Goal: Information Seeking & Learning: Learn about a topic

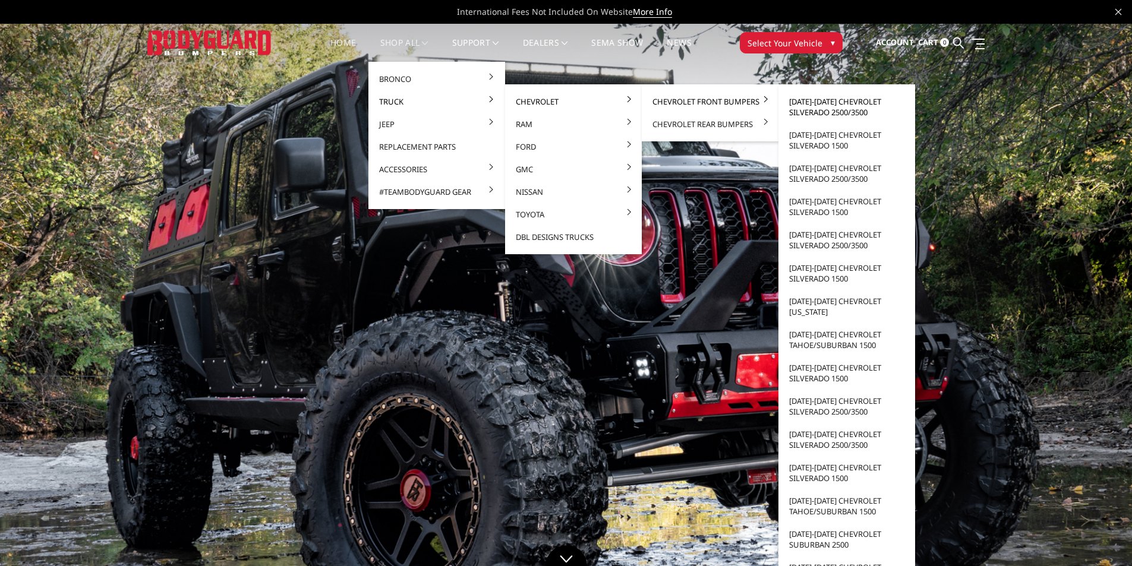
click at [822, 104] on link "[DATE]-[DATE] Chevrolet Silverado 2500/3500" at bounding box center [846, 106] width 127 height 33
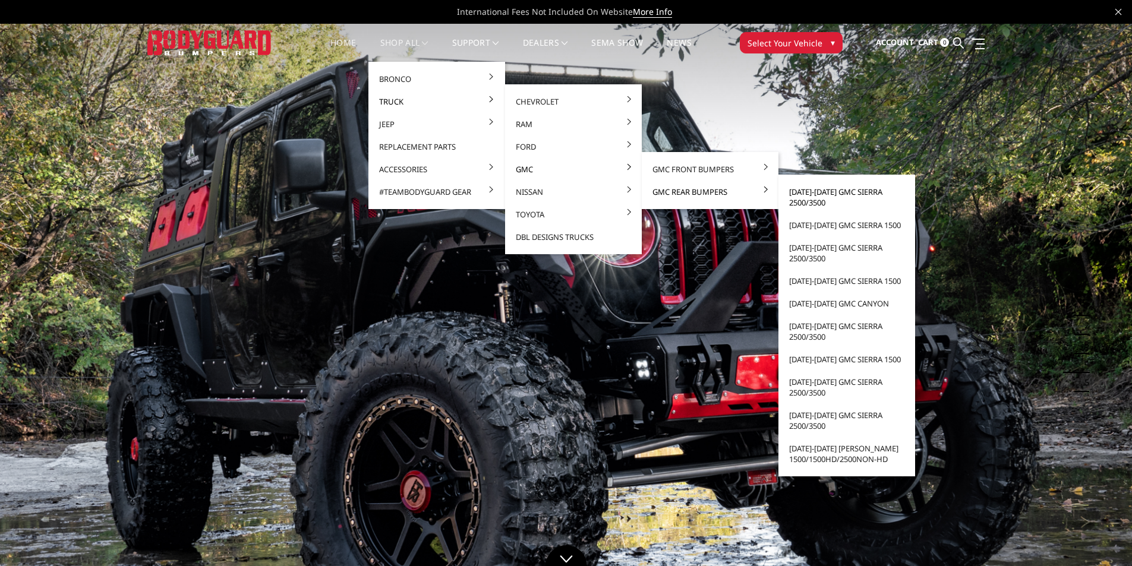
click at [845, 192] on link "[DATE]-[DATE] GMC Sierra 2500/3500" at bounding box center [846, 197] width 127 height 33
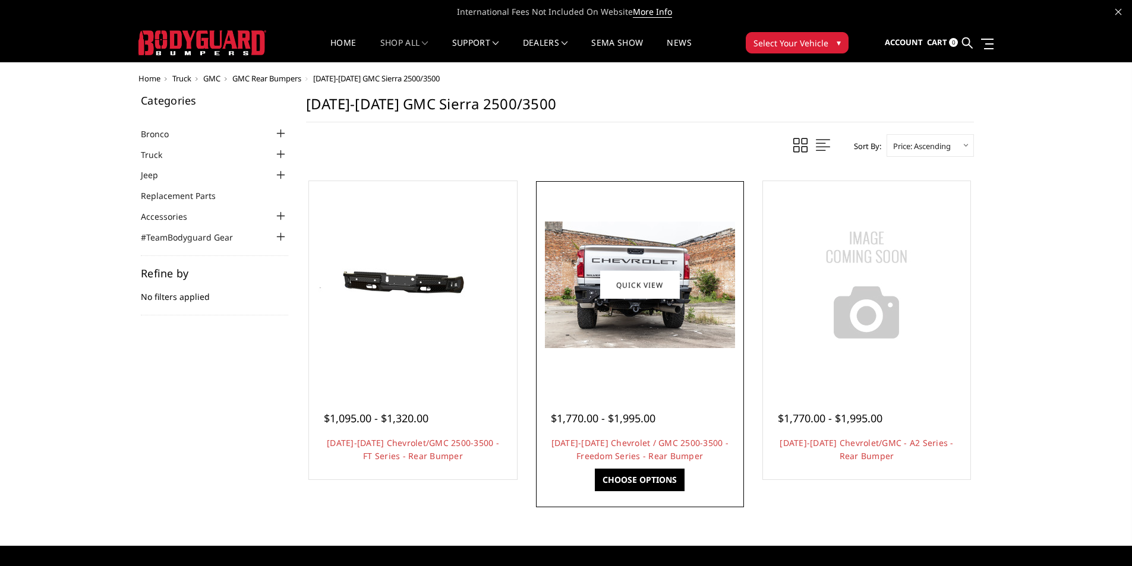
click at [635, 320] on img at bounding box center [640, 285] width 190 height 127
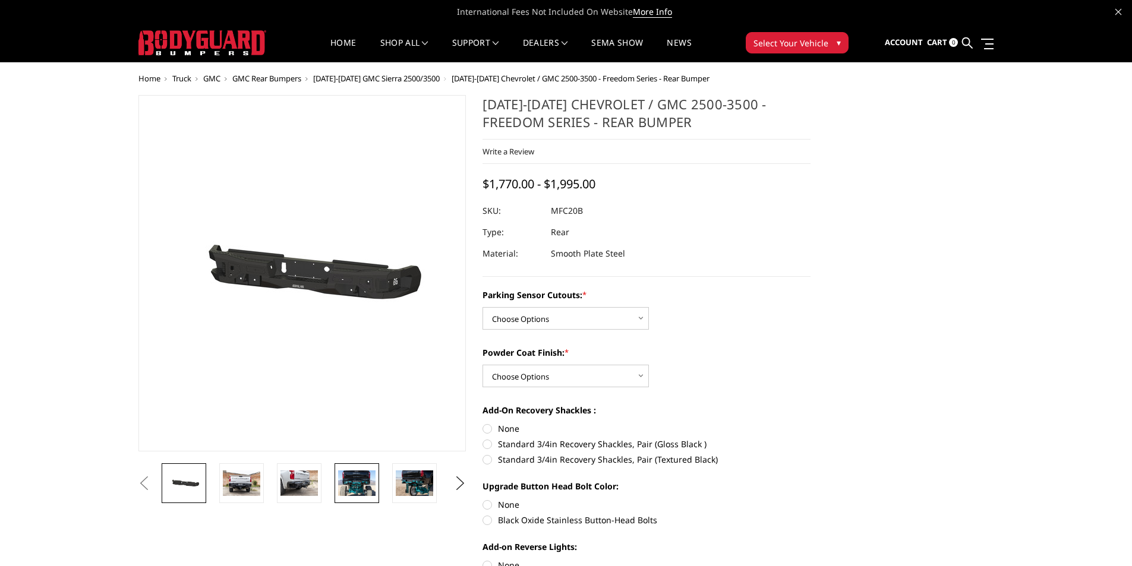
click at [351, 481] on img at bounding box center [356, 483] width 37 height 25
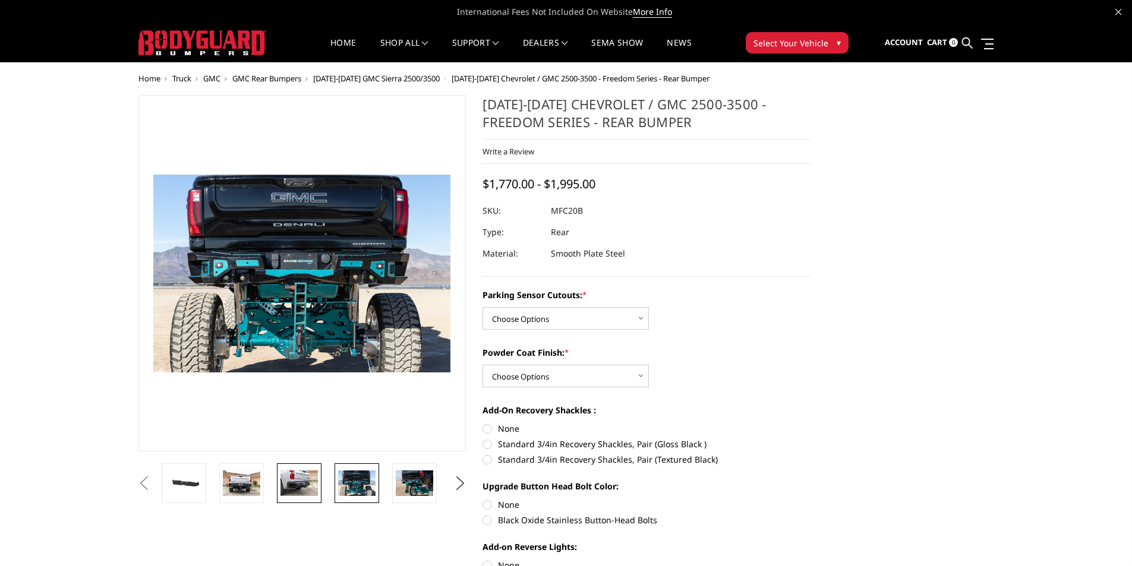
click at [301, 482] on img at bounding box center [298, 483] width 37 height 25
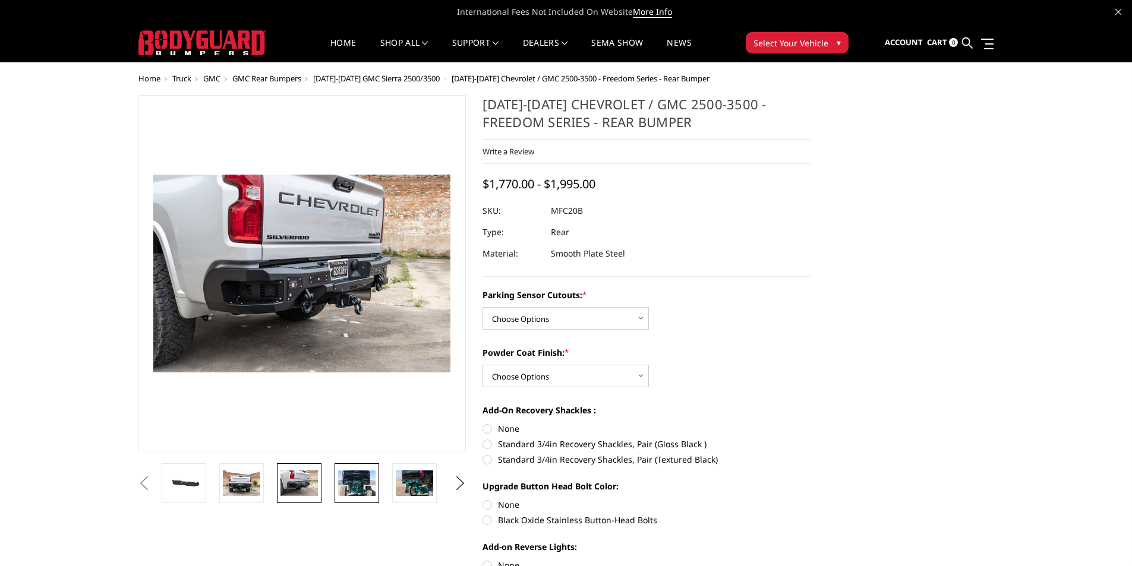
click at [341, 481] on img at bounding box center [356, 483] width 37 height 25
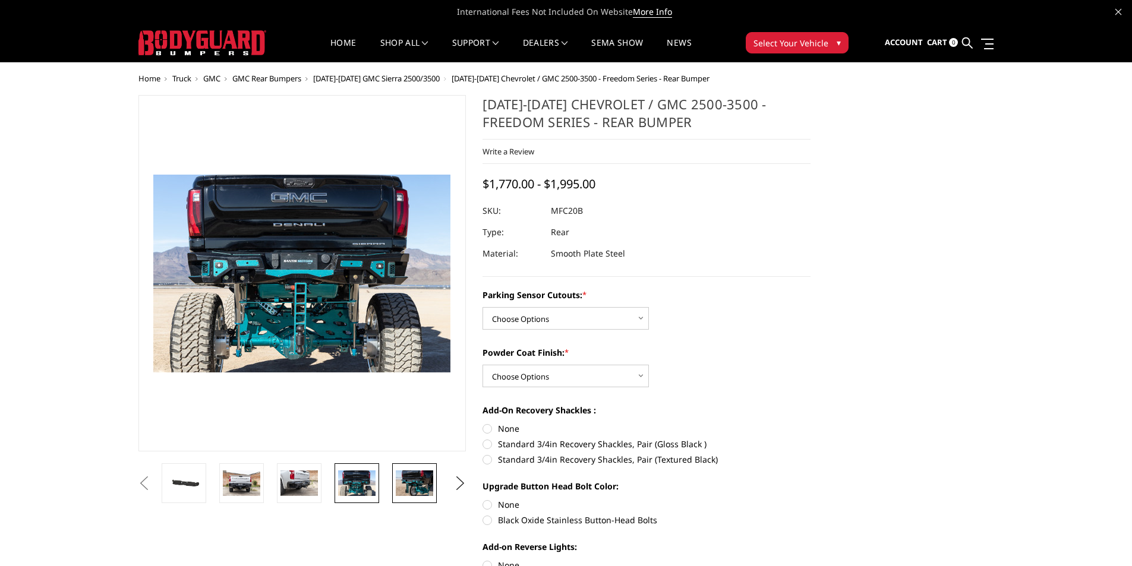
click at [417, 479] on img at bounding box center [414, 483] width 37 height 25
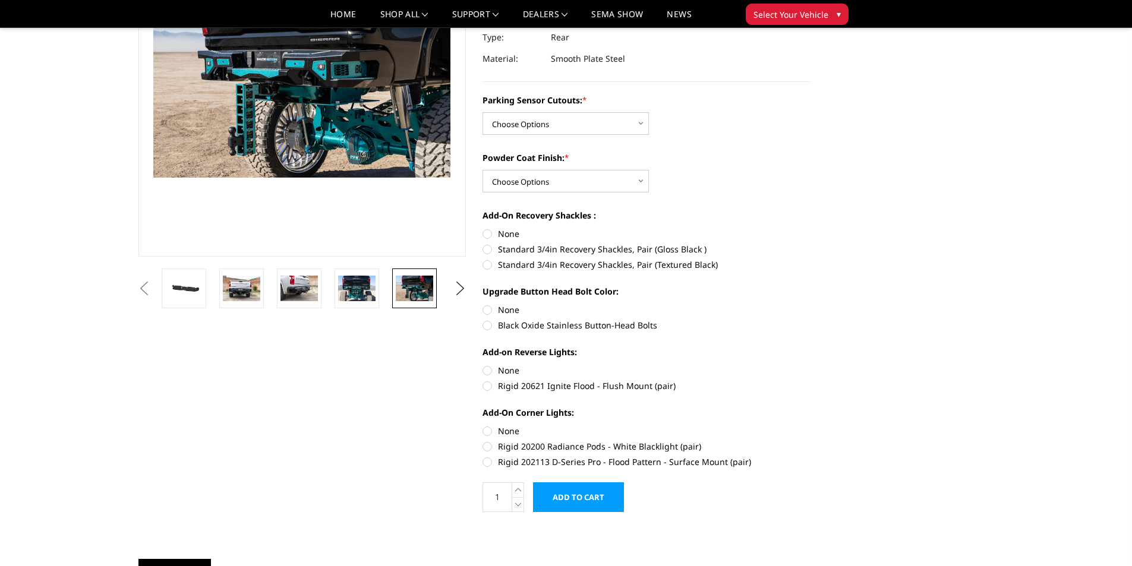
scroll to position [178, 0]
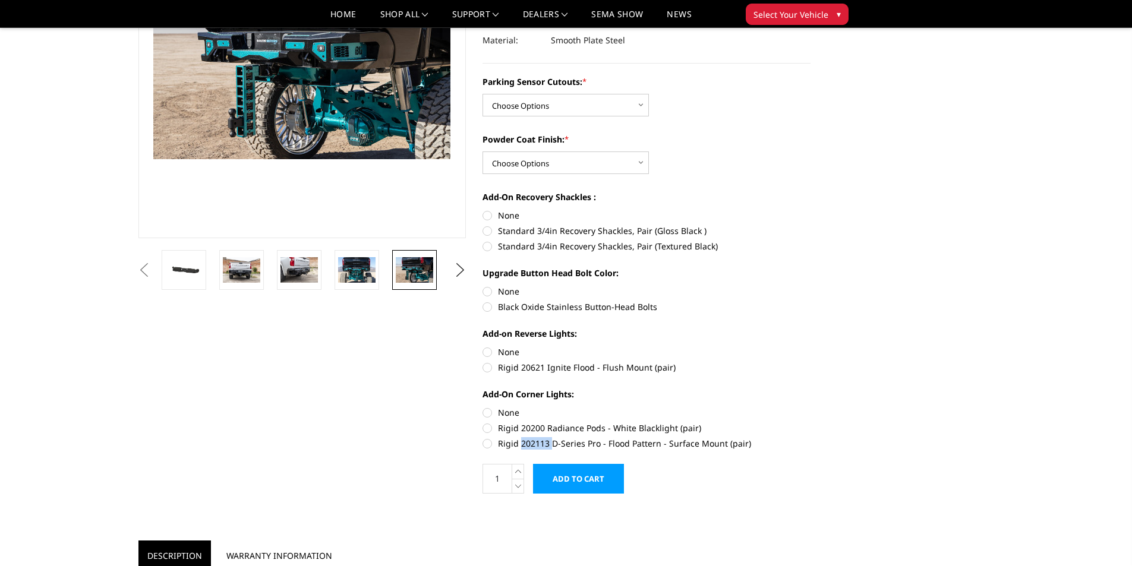
drag, startPoint x: 550, startPoint y: 443, endPoint x: 522, endPoint y: 444, distance: 28.5
click at [522, 444] on label "Rigid 202113 D-Series Pro - Flood Pattern - Surface Mount (pair)" at bounding box center [646, 443] width 328 height 12
copy label "202113"
click at [366, 275] on img at bounding box center [356, 269] width 37 height 25
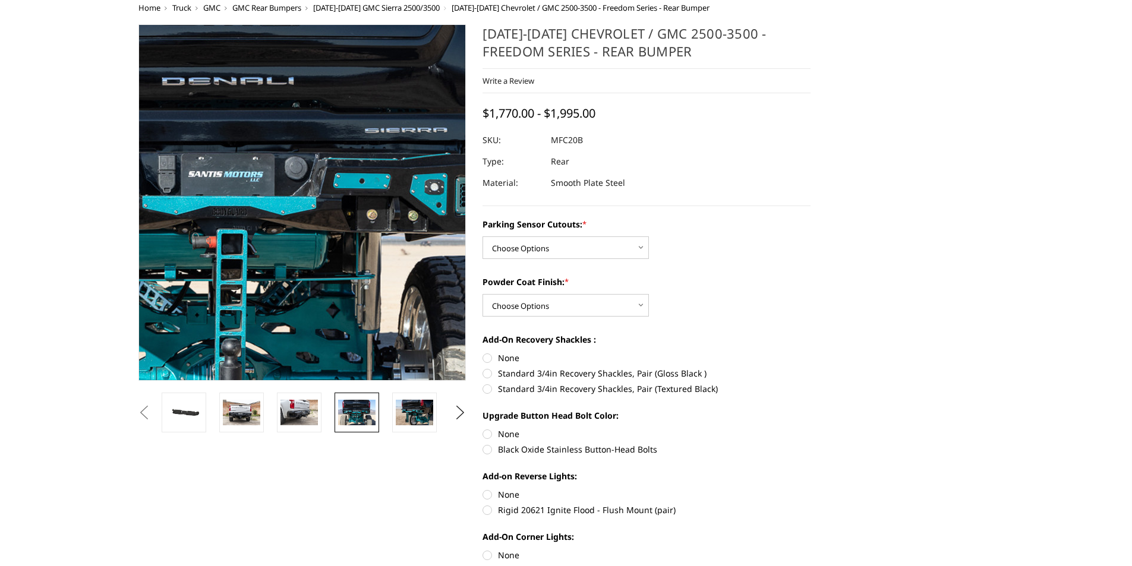
scroll to position [0, 0]
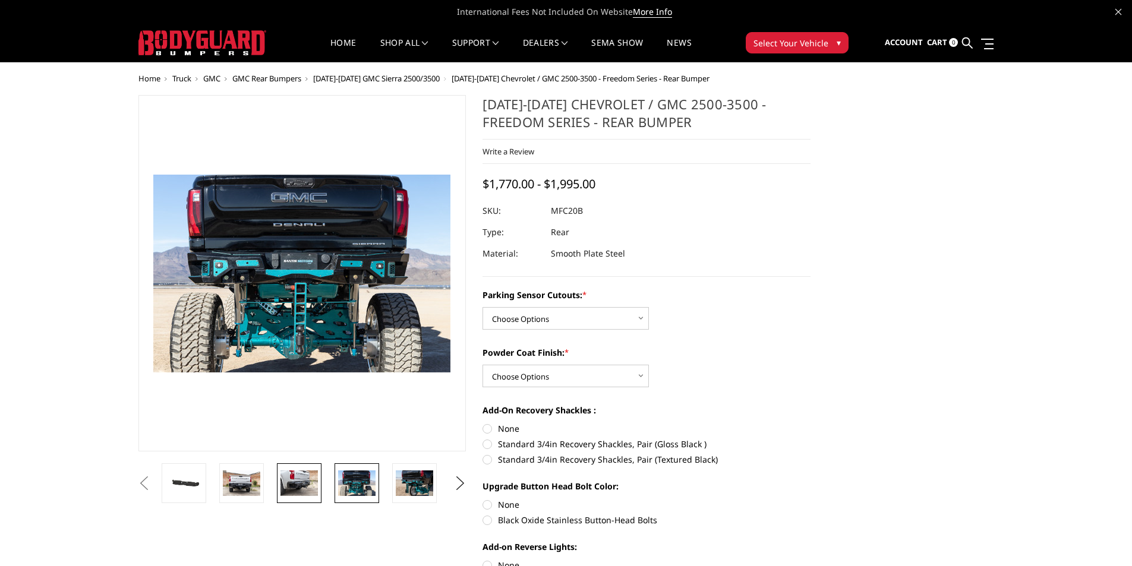
click at [300, 484] on img at bounding box center [298, 483] width 37 height 25
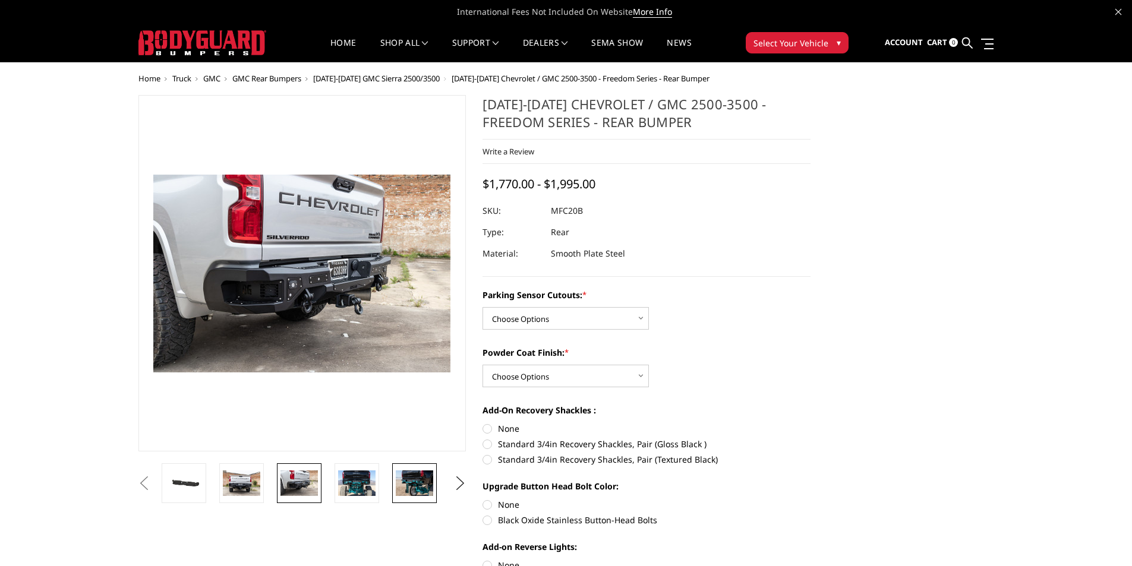
click at [404, 485] on img at bounding box center [414, 483] width 37 height 25
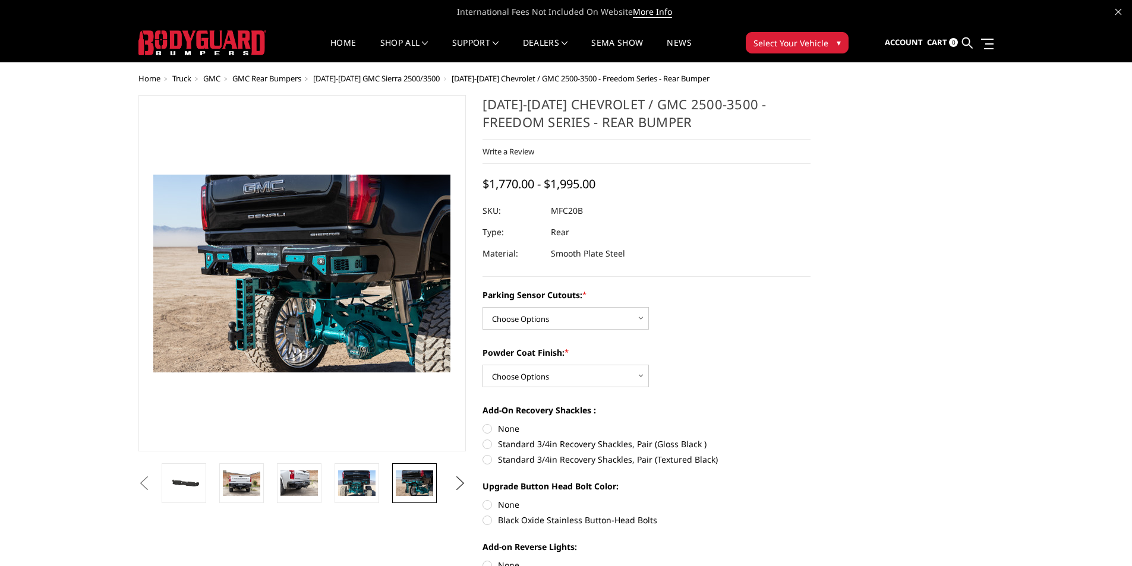
click at [458, 478] on button "Next" at bounding box center [460, 484] width 18 height 18
click at [418, 488] on img at bounding box center [414, 483] width 37 height 25
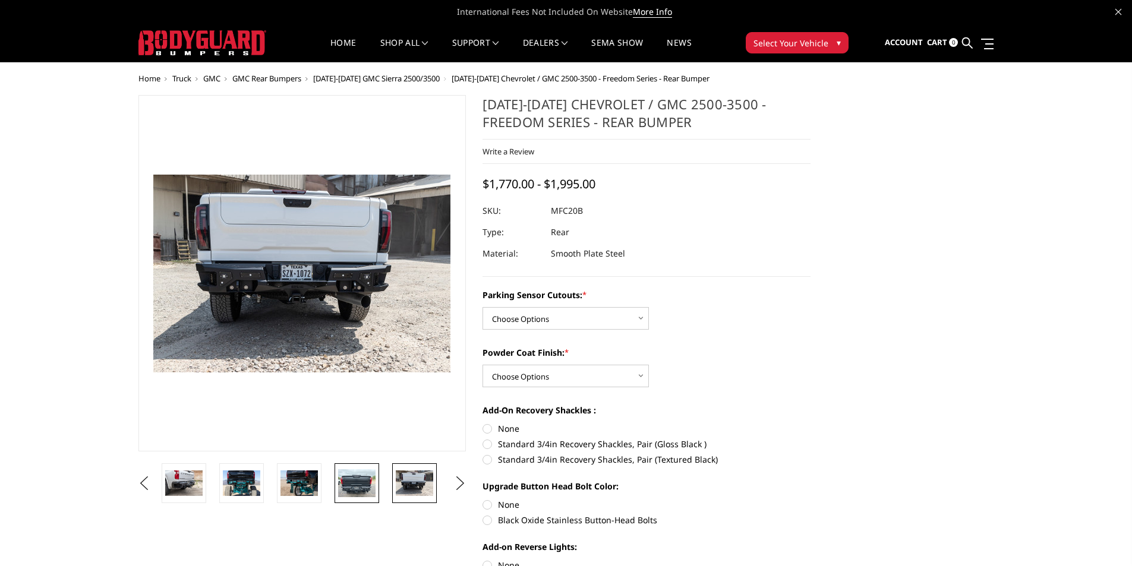
click at [359, 480] on img at bounding box center [356, 483] width 37 height 28
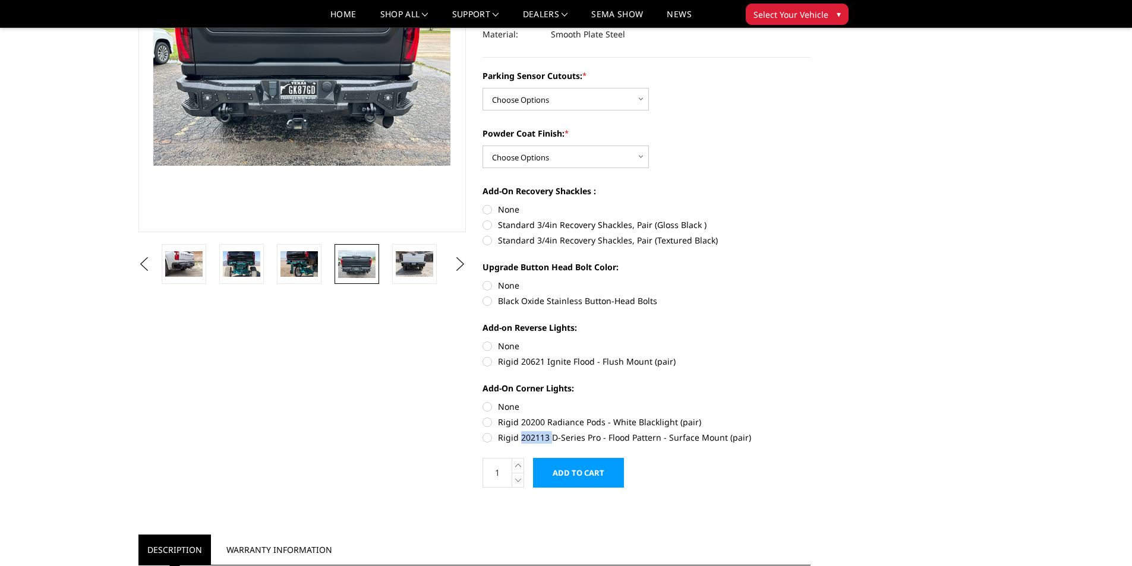
scroll to position [238, 0]
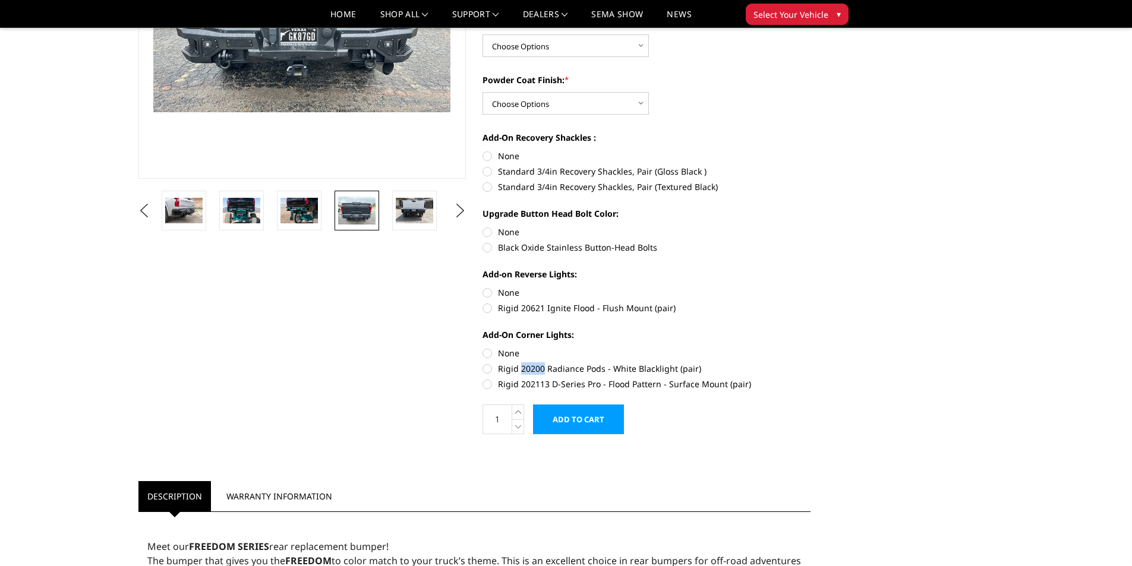
drag, startPoint x: 544, startPoint y: 368, endPoint x: 521, endPoint y: 368, distance: 22.6
click at [521, 368] on label "Rigid 20200 Radiance Pods - White Blacklight (pair)" at bounding box center [646, 368] width 328 height 12
drag, startPoint x: 529, startPoint y: 367, endPoint x: 323, endPoint y: 370, distance: 205.6
click at [323, 370] on div "Previous" at bounding box center [474, 476] width 689 height 1308
drag, startPoint x: 543, startPoint y: 308, endPoint x: 520, endPoint y: 309, distance: 23.2
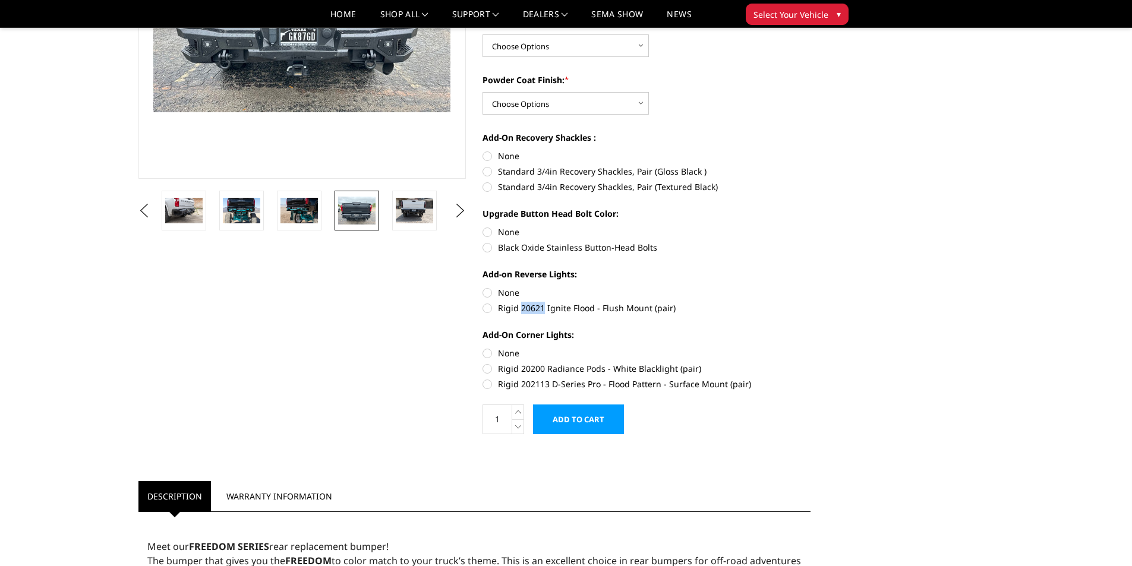
click at [520, 309] on label "Rigid 20621 Ignite Flood - Flush Mount (pair)" at bounding box center [646, 308] width 328 height 12
copy label "20621"
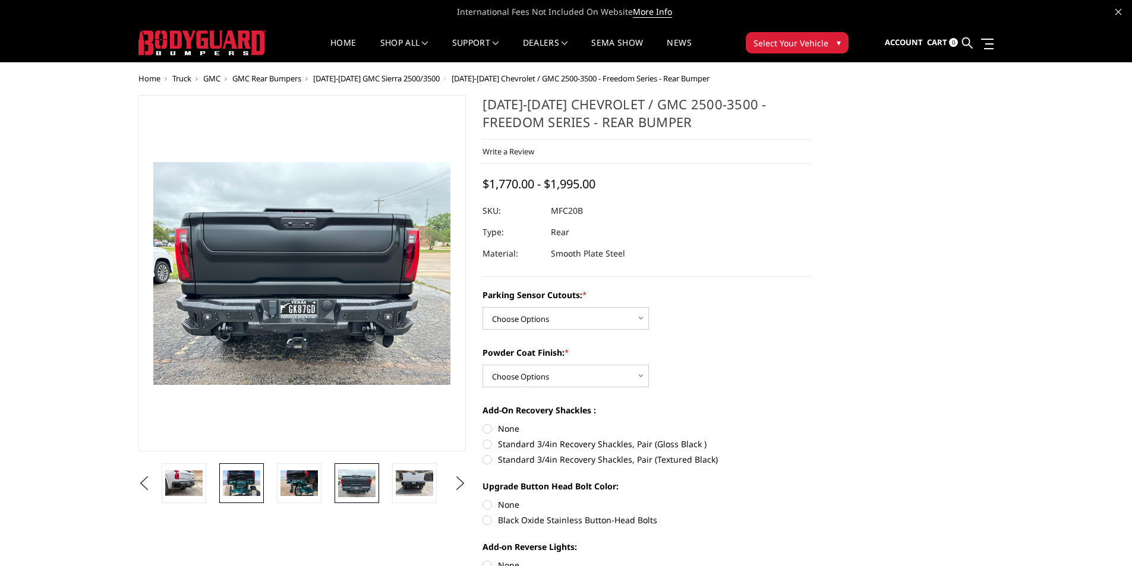
click at [237, 488] on img at bounding box center [241, 483] width 37 height 25
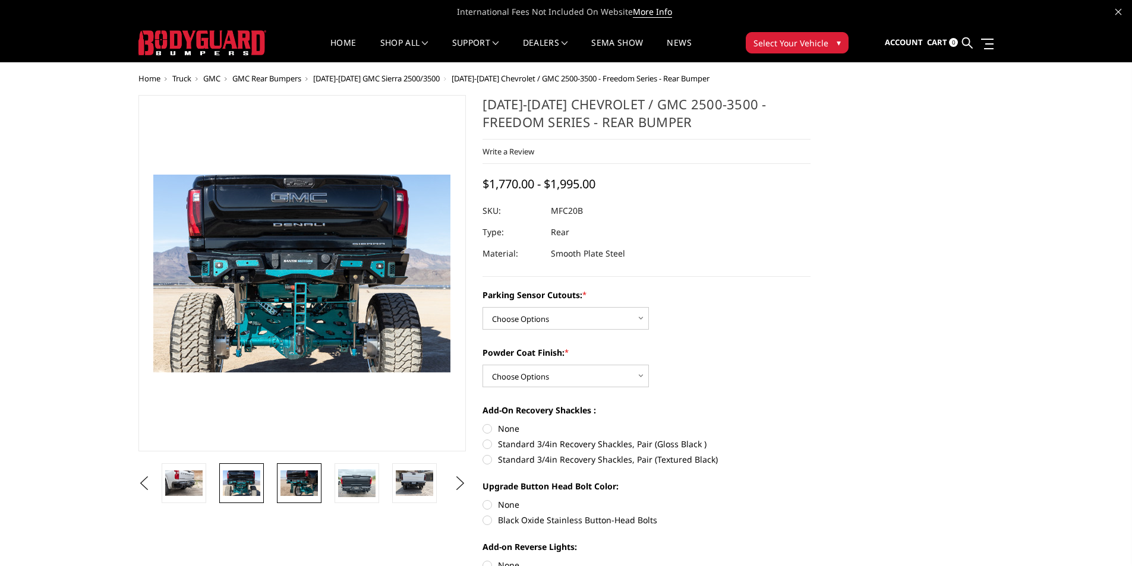
click at [305, 483] on img at bounding box center [298, 483] width 37 height 25
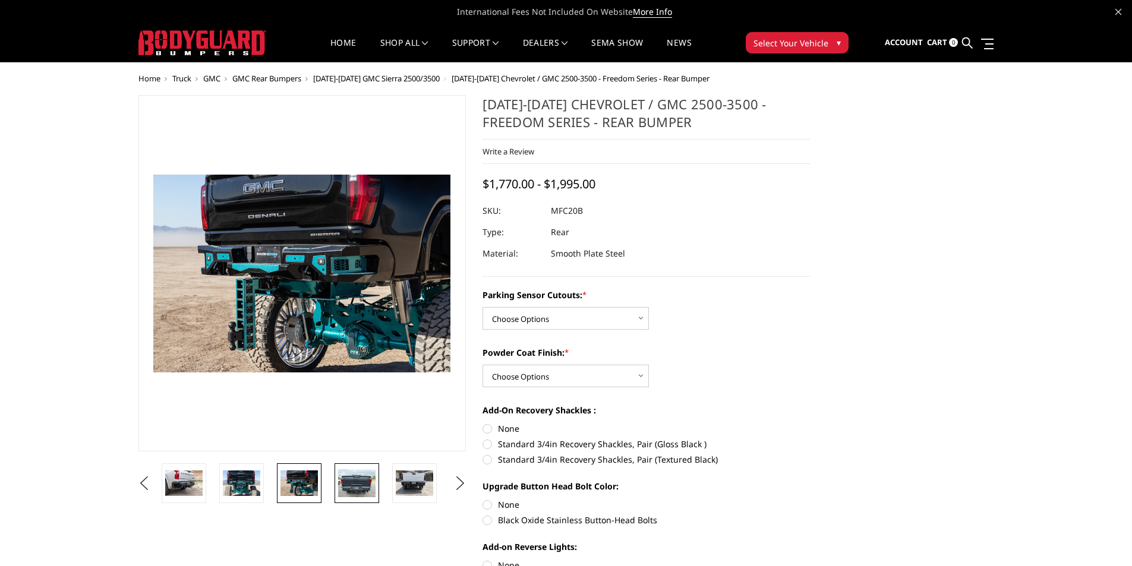
click at [361, 484] on img at bounding box center [356, 483] width 37 height 28
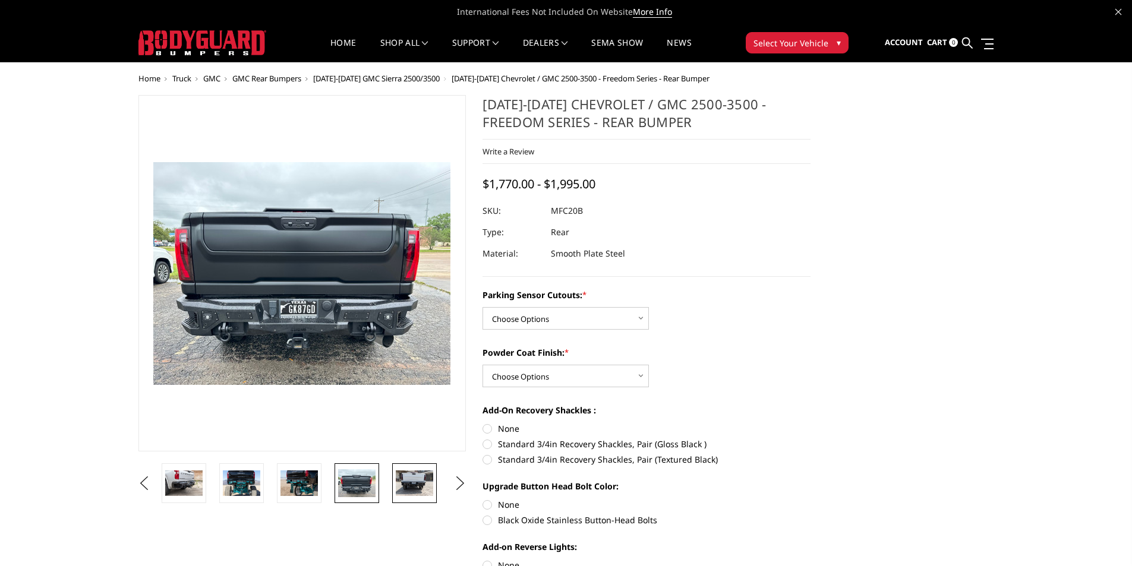
click at [422, 480] on img at bounding box center [414, 483] width 37 height 25
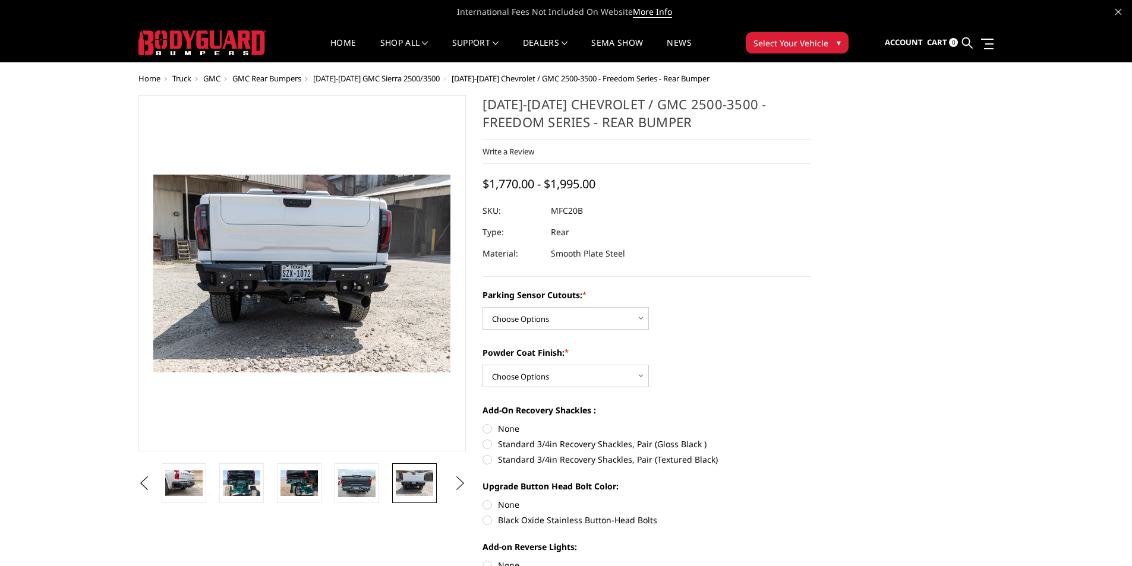
click at [466, 482] on button "Next" at bounding box center [460, 484] width 18 height 18
click at [465, 482] on button "Next" at bounding box center [460, 484] width 18 height 18
click at [415, 485] on img at bounding box center [414, 483] width 37 height 26
